Goal: Transaction & Acquisition: Purchase product/service

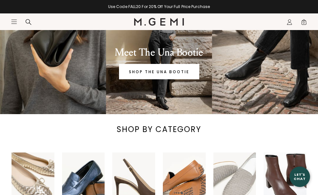
scroll to position [66, 0]
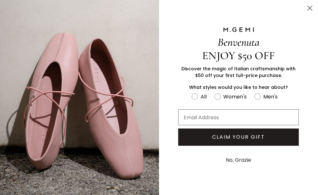
click at [309, 6] on circle "Close dialog" at bounding box center [310, 8] width 11 height 11
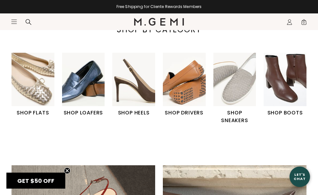
scroll to position [163, 0]
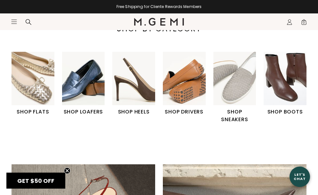
click at [290, 93] on img "6 / 6" at bounding box center [285, 78] width 43 height 53
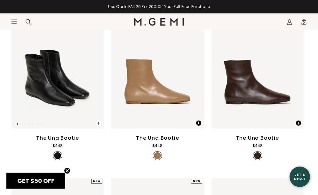
scroll to position [107, 0]
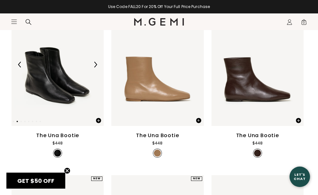
click at [50, 87] on img at bounding box center [58, 64] width 92 height 123
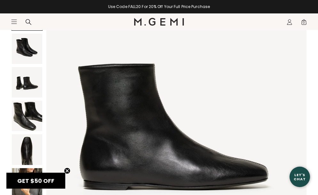
scroll to position [68, 0]
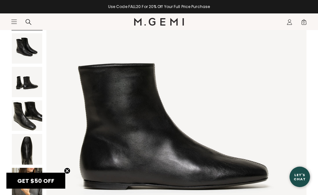
click at [24, 114] on img at bounding box center [27, 116] width 30 height 30
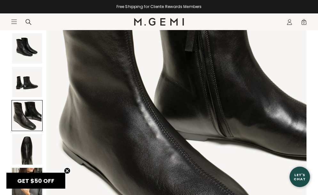
scroll to position [68, 0]
